Goal: Information Seeking & Learning: Find specific fact

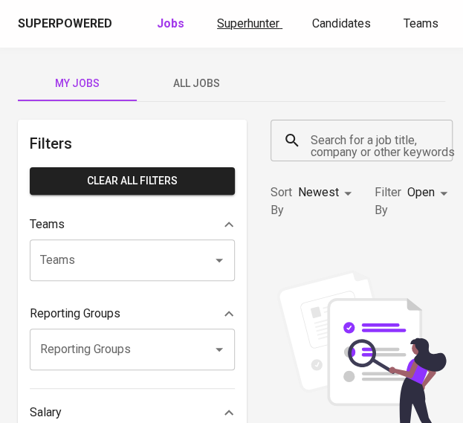
click at [232, 24] on span "Superhunter" at bounding box center [248, 23] width 62 height 14
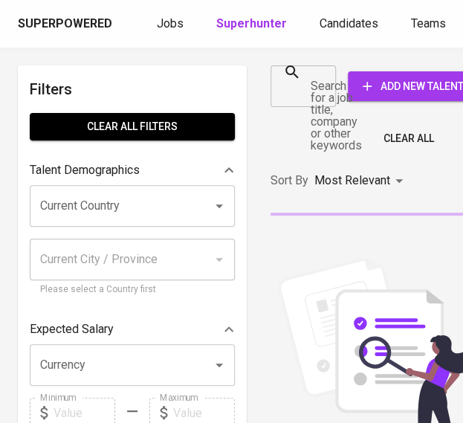
click at [300, 83] on input "Search for a job title, company or other keywords" at bounding box center [292, 86] width 30 height 28
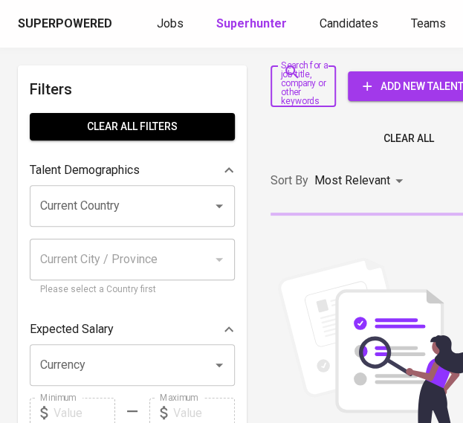
paste input "[PERSON_NAME]"
type input "[PERSON_NAME]"
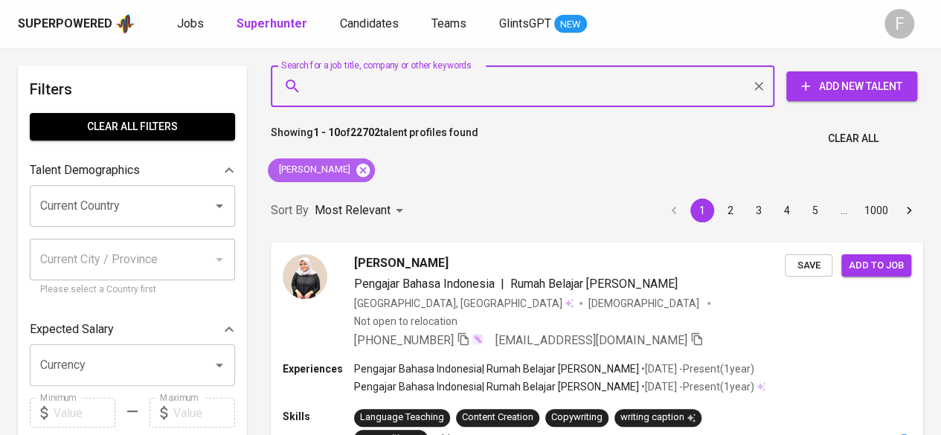
click at [371, 170] on icon at bounding box center [363, 170] width 16 height 16
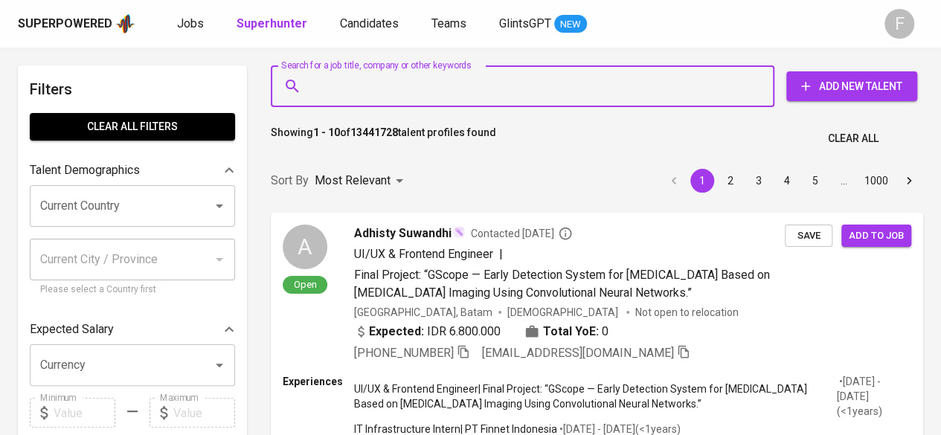
click at [345, 84] on input "Search for a job title, company or other keywords" at bounding box center [526, 86] width 438 height 28
paste input "[PERSON_NAME]"
type input "[PERSON_NAME]"
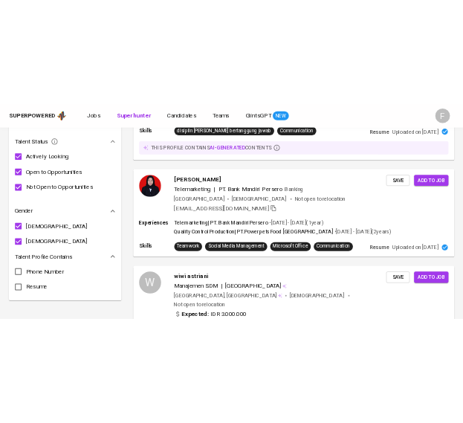
scroll to position [521, 0]
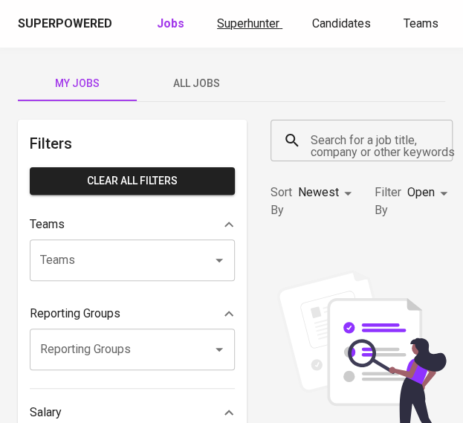
click at [234, 19] on span "Superhunter" at bounding box center [248, 23] width 62 height 14
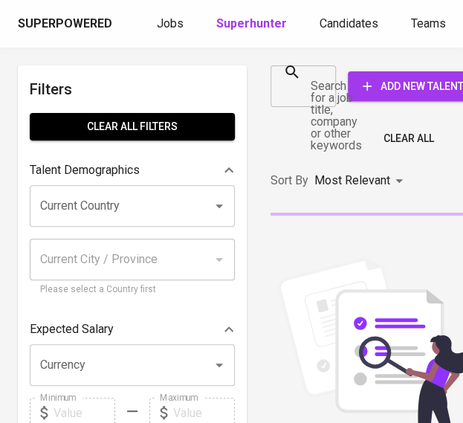
click at [310, 83] on div at bounding box center [319, 86] width 19 height 21
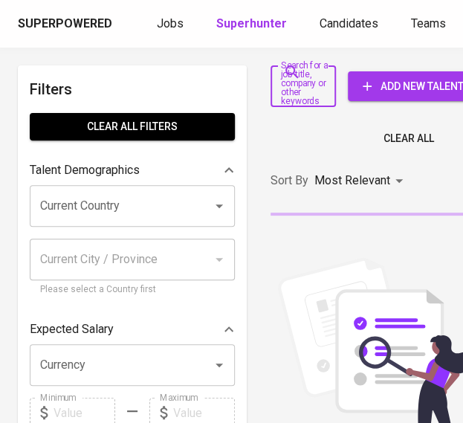
paste input "william.susilo.y@gmail.com"
type input "william.susilo.y@gmail.com"
